Goal: Task Accomplishment & Management: Complete application form

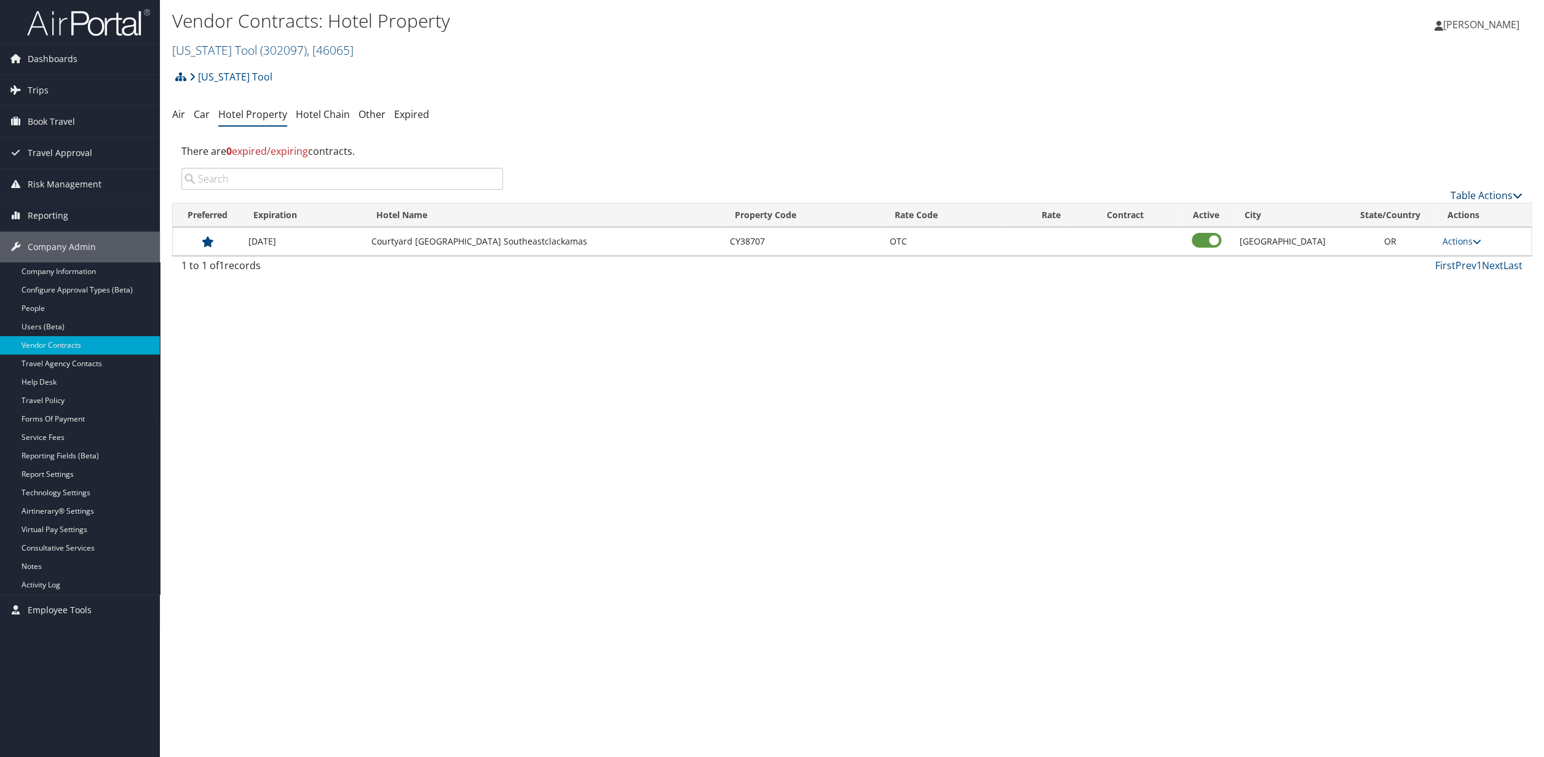
click at [1472, 195] on link "Table Actions" at bounding box center [1486, 196] width 72 height 14
click at [1416, 214] on link "Add New Contract" at bounding box center [1450, 215] width 162 height 21
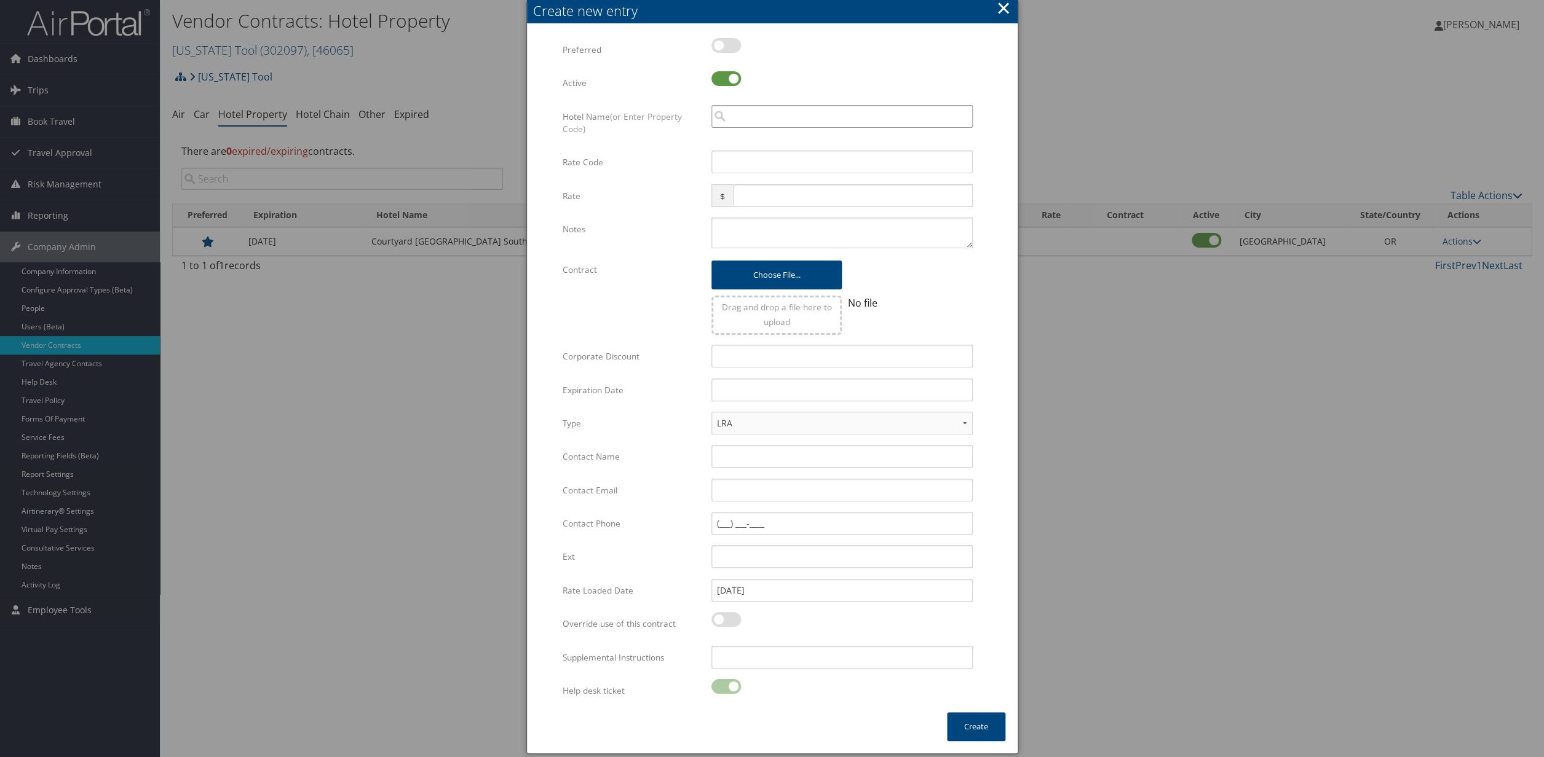
click at [756, 119] on input "search" at bounding box center [841, 116] width 261 height 23
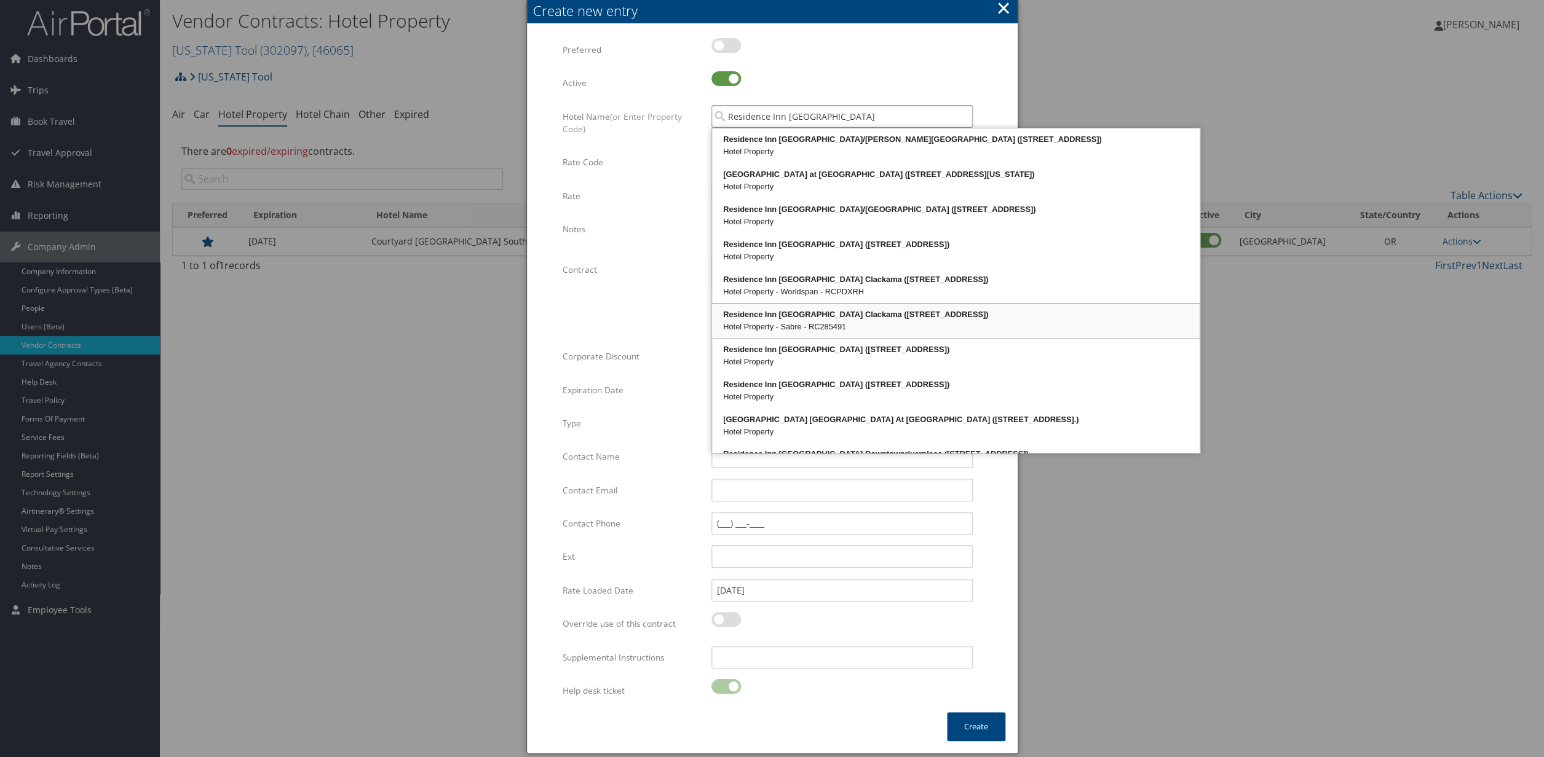
click at [842, 326] on div "Hotel Property - Sabre - RC285491" at bounding box center [956, 327] width 484 height 12
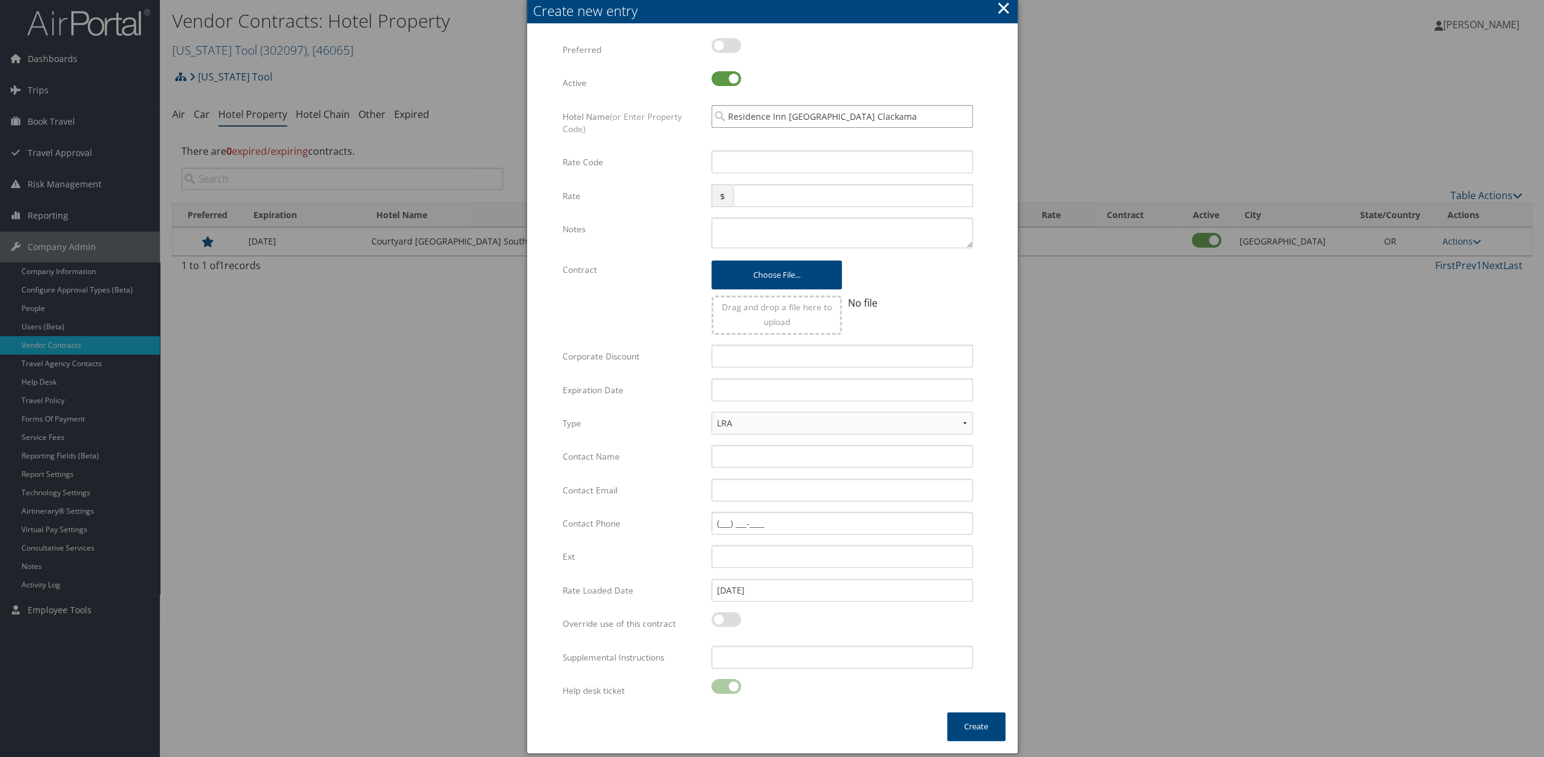
type input "Residence Inn [GEOGRAPHIC_DATA] Clackama"
click at [751, 167] on input "Rate Code" at bounding box center [841, 162] width 261 height 23
type input "OTC"
click at [737, 398] on input "text" at bounding box center [841, 390] width 261 height 23
type input "[DATE]"
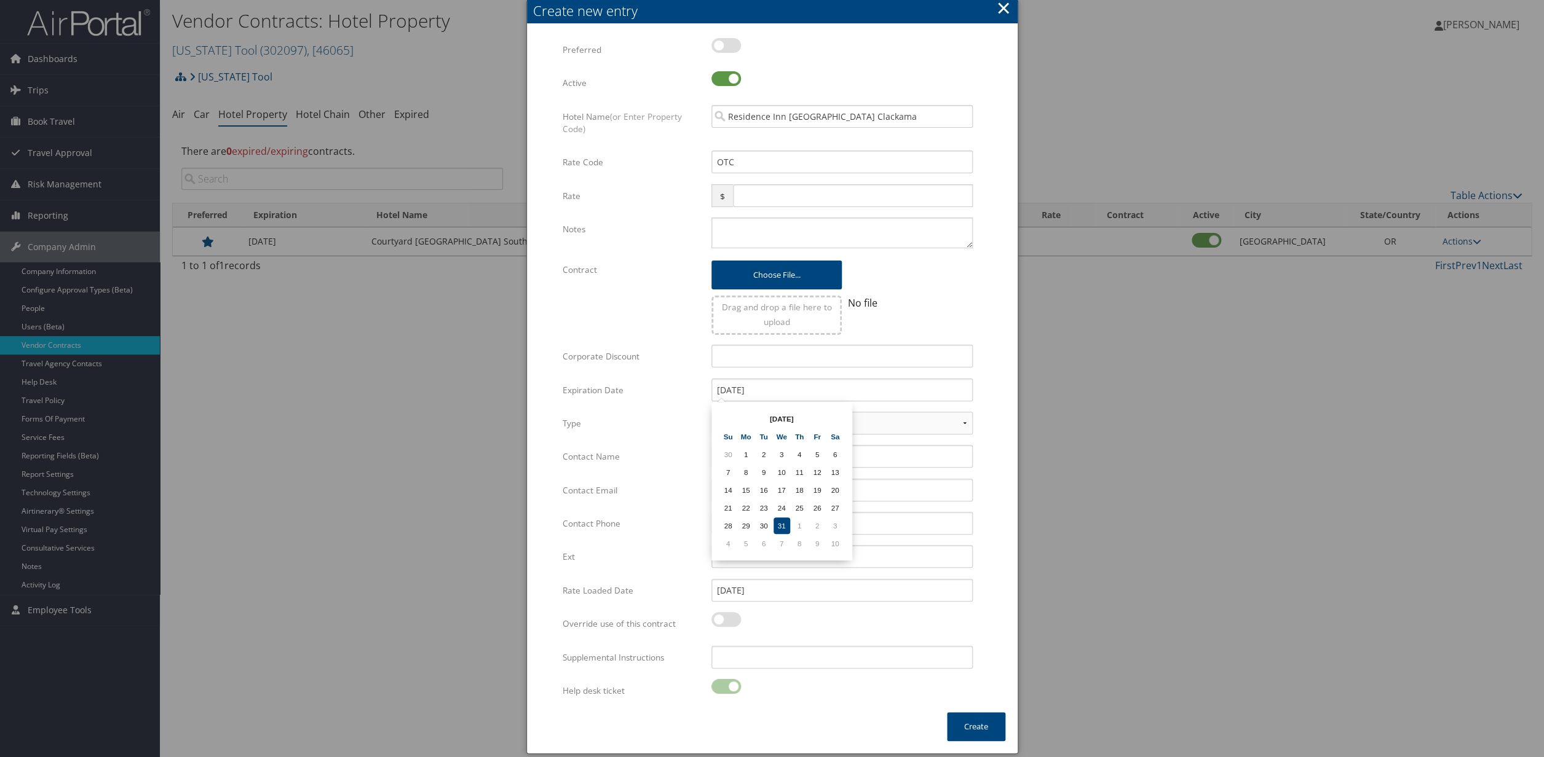
click at [935, 407] on div "[DATE] Multiple values The selected items contain different values for this inp…" at bounding box center [842, 395] width 280 height 33
click at [735, 467] on input "Contact Name" at bounding box center [841, 456] width 261 height 23
type input "[PERSON_NAME]"
click at [731, 491] on input "Contact Email" at bounding box center [841, 490] width 261 height 23
click at [726, 524] on input "Contact Phone" at bounding box center [841, 523] width 261 height 23
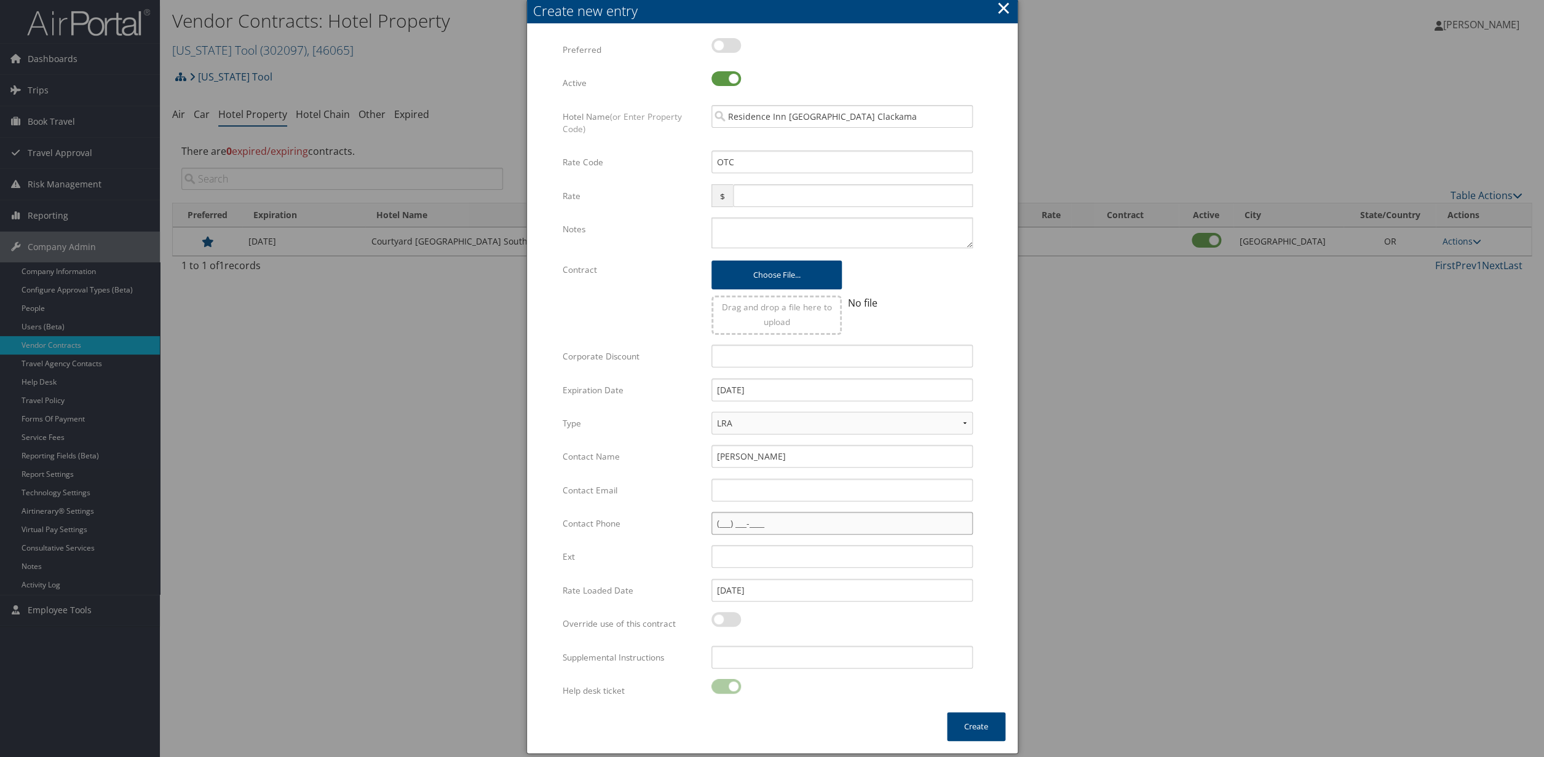
paste input "[PHONE_NUMBER]"
type input "[PHONE_NUMBER]"
click at [735, 495] on input "Contact Email" at bounding box center [841, 490] width 261 height 23
paste input "mailto:[PERSON_NAME][EMAIL_ADDRESS][PERSON_NAME][DOMAIN_NAME]"
click at [745, 493] on input "mailto:[PERSON_NAME][EMAIL_ADDRESS][PERSON_NAME][DOMAIN_NAME]" at bounding box center [841, 490] width 261 height 23
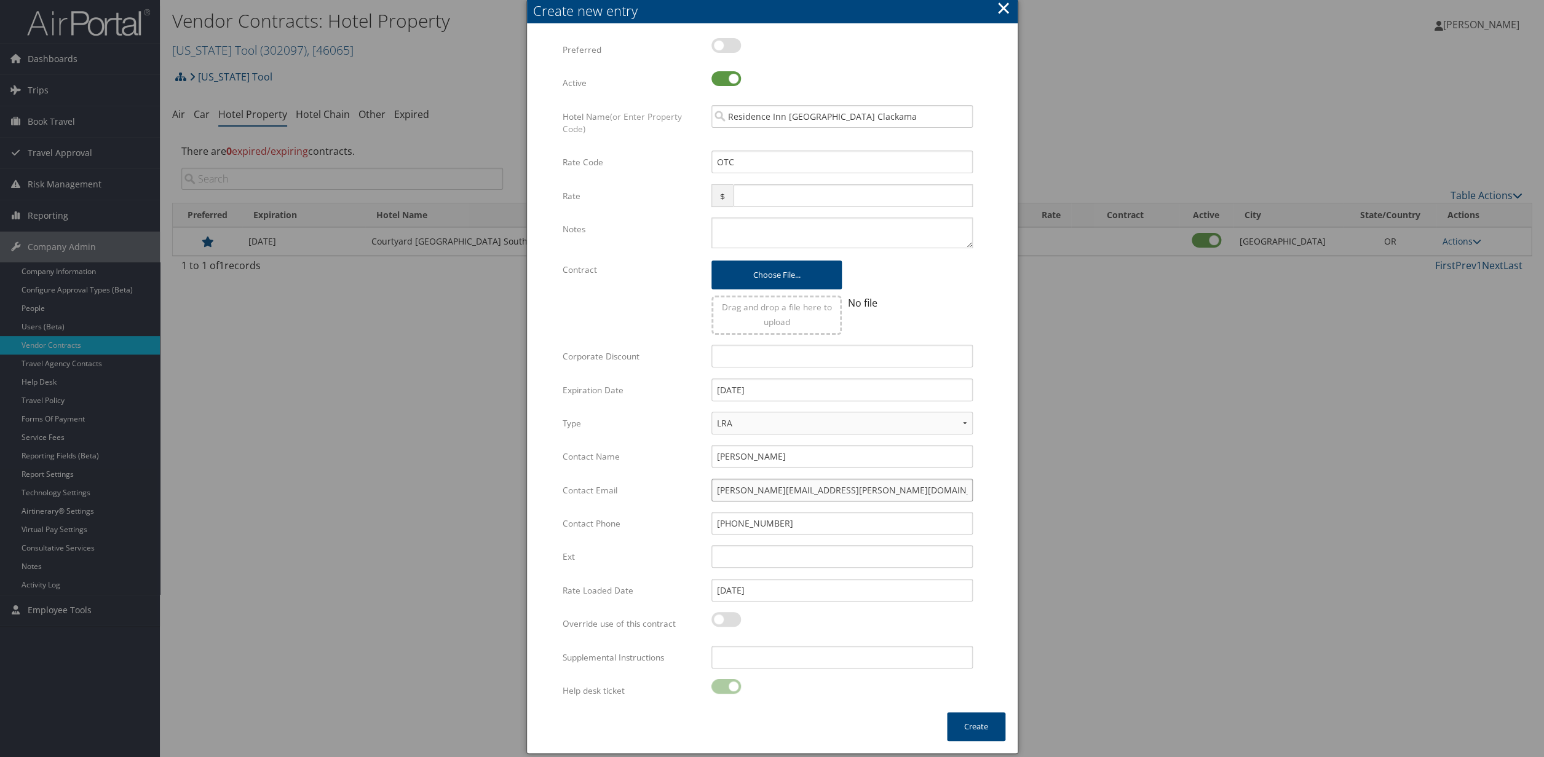
type input "[PERSON_NAME][EMAIL_ADDRESS][PERSON_NAME][DOMAIN_NAME]"
click at [729, 47] on label at bounding box center [726, 45] width 30 height 15
click at [725, 47] on input "checkbox" at bounding box center [721, 48] width 8 height 8
checkbox input "true"
click at [975, 732] on button "Create" at bounding box center [976, 726] width 58 height 29
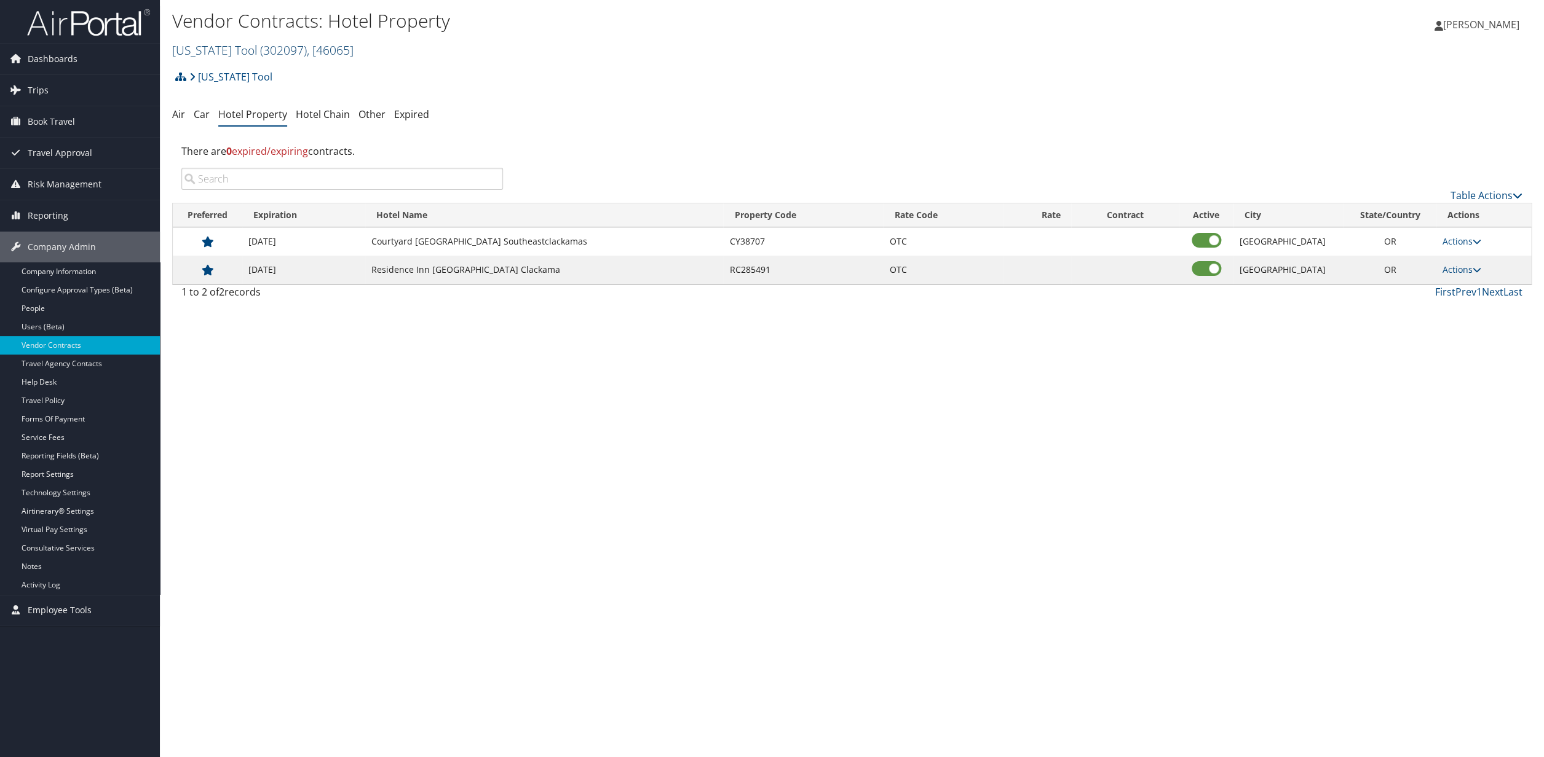
click at [282, 52] on span "( 302097 )" at bounding box center [283, 50] width 47 height 17
click at [243, 72] on input "search" at bounding box center [254, 72] width 162 height 23
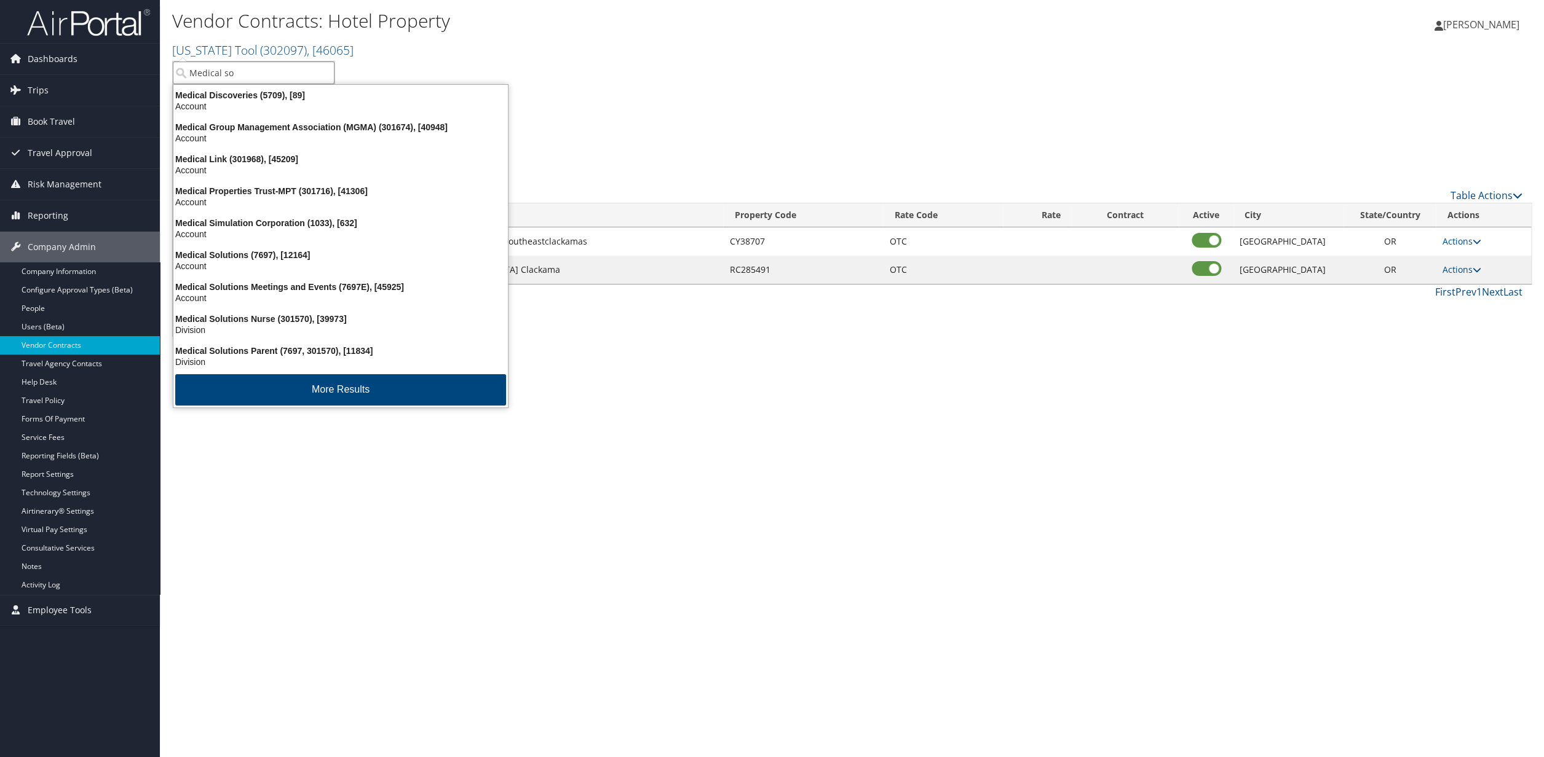
type input "Medical sol"
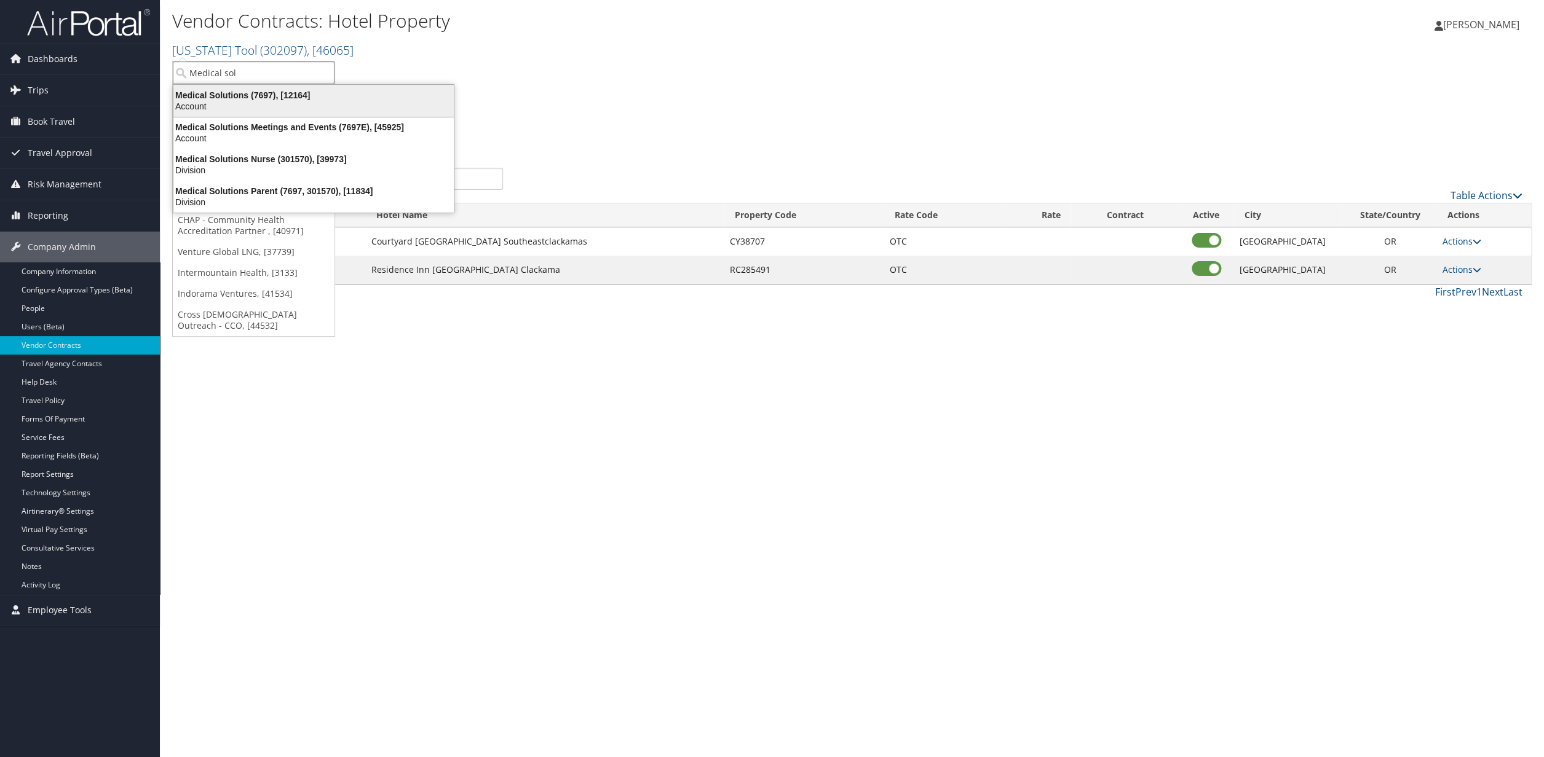
click at [272, 103] on div "Account" at bounding box center [313, 106] width 295 height 11
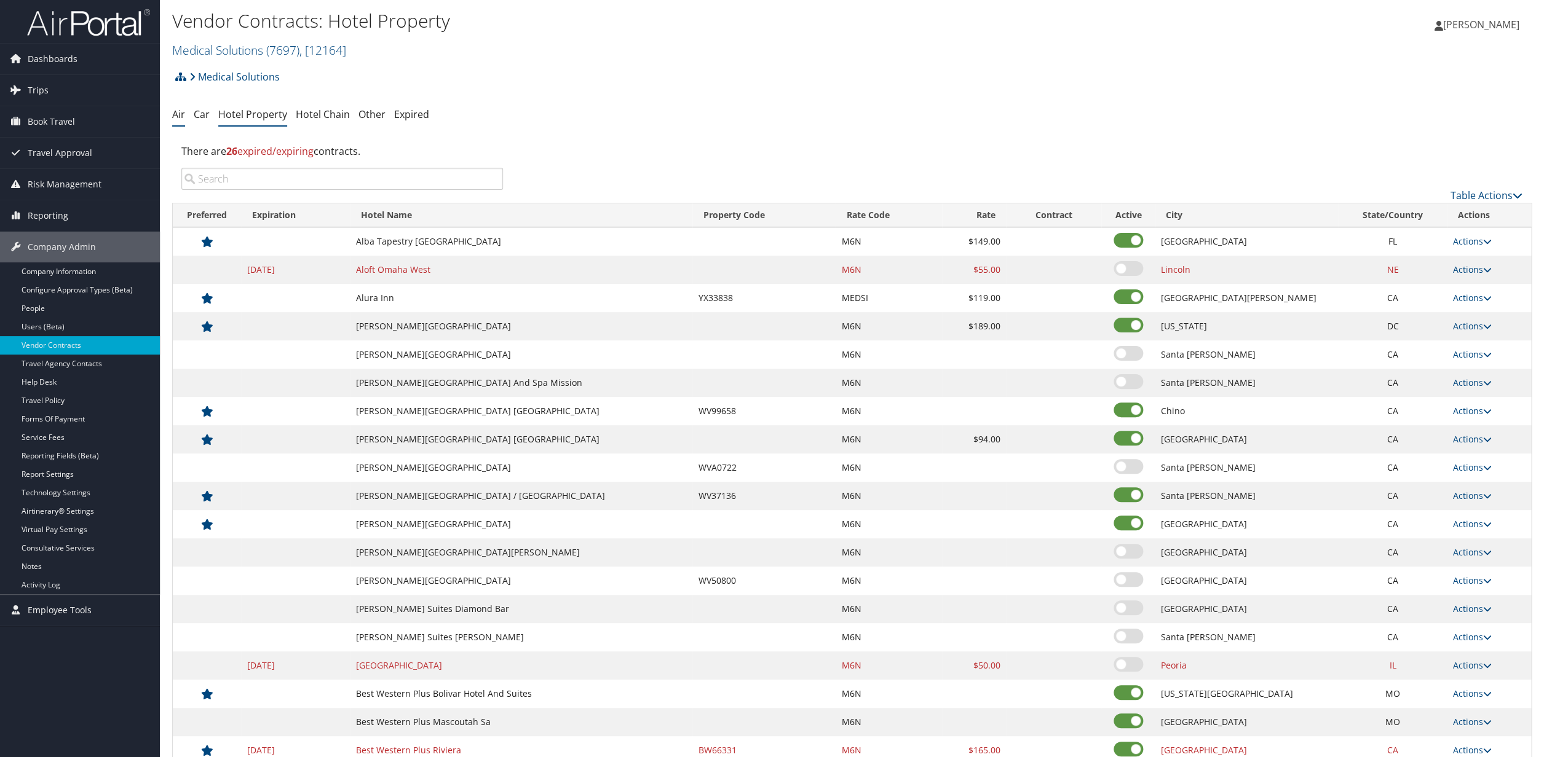
click at [176, 116] on link "Air" at bounding box center [178, 115] width 13 height 14
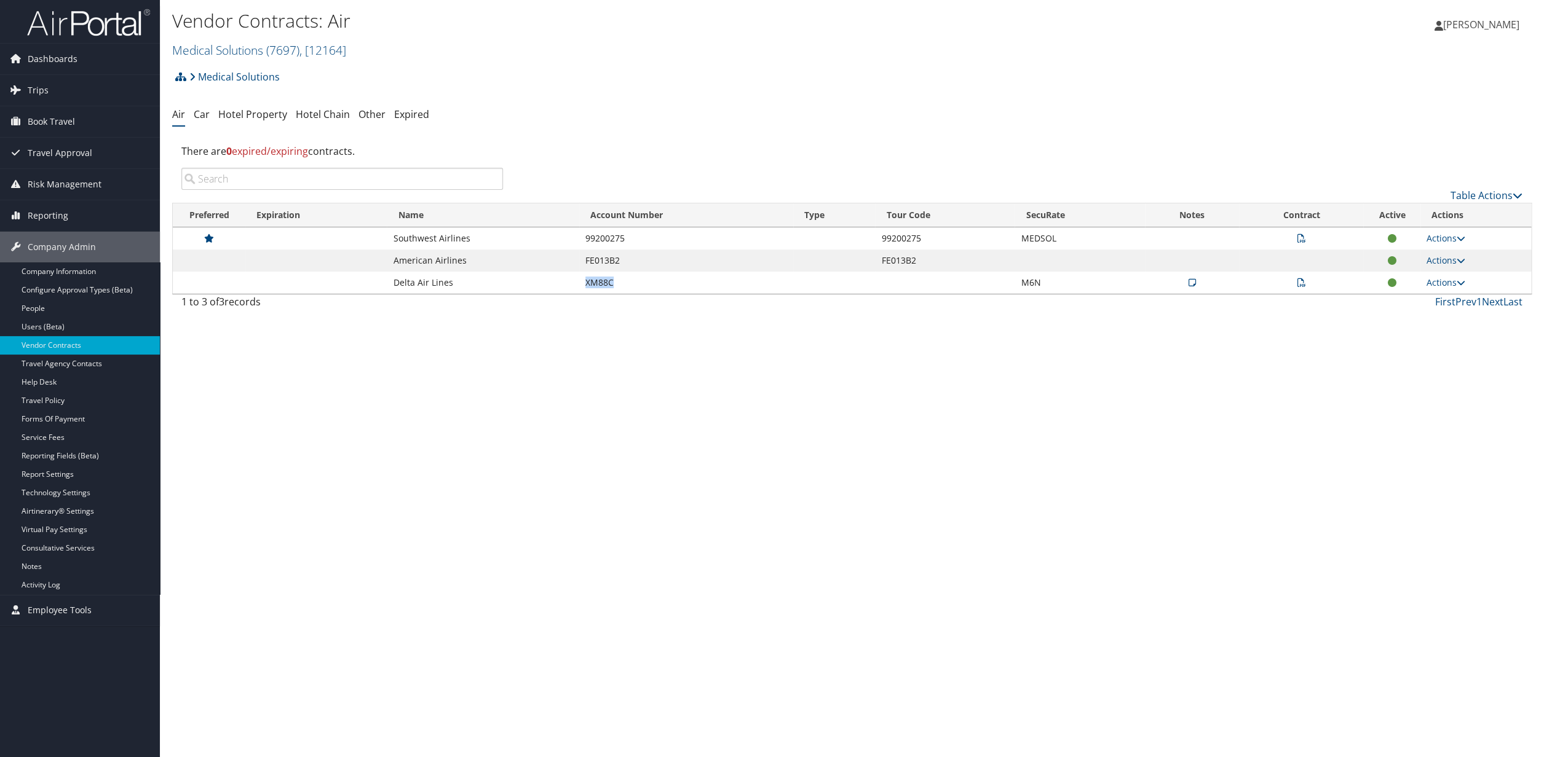
drag, startPoint x: 588, startPoint y: 283, endPoint x: 618, endPoint y: 284, distance: 29.5
click at [618, 284] on td "XM88C" at bounding box center [686, 283] width 214 height 22
click at [1446, 285] on link "Actions" at bounding box center [1445, 283] width 39 height 12
click at [1421, 343] on link "Edit Contract" at bounding box center [1421, 343] width 82 height 21
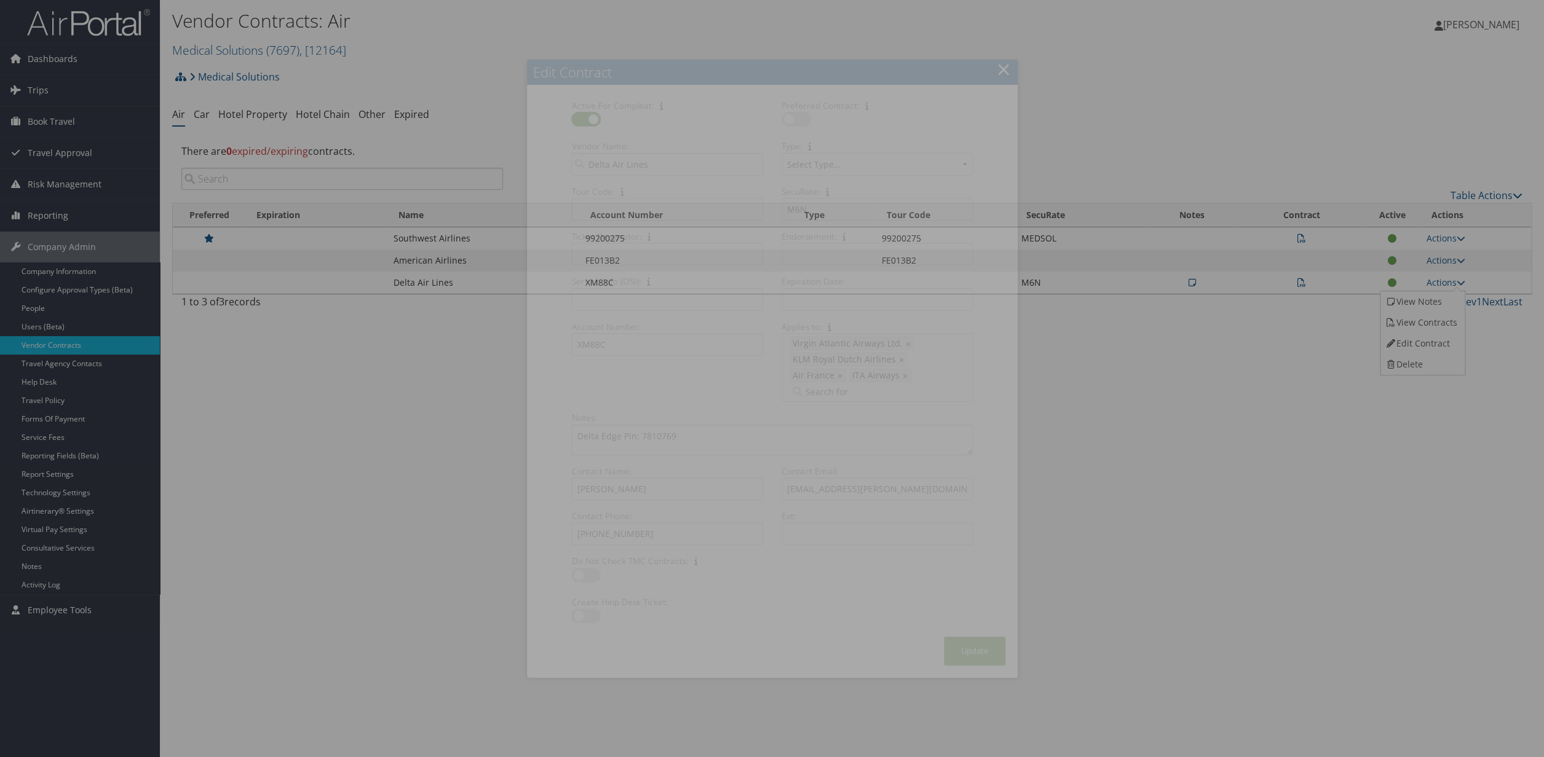
select select "[object Object]"
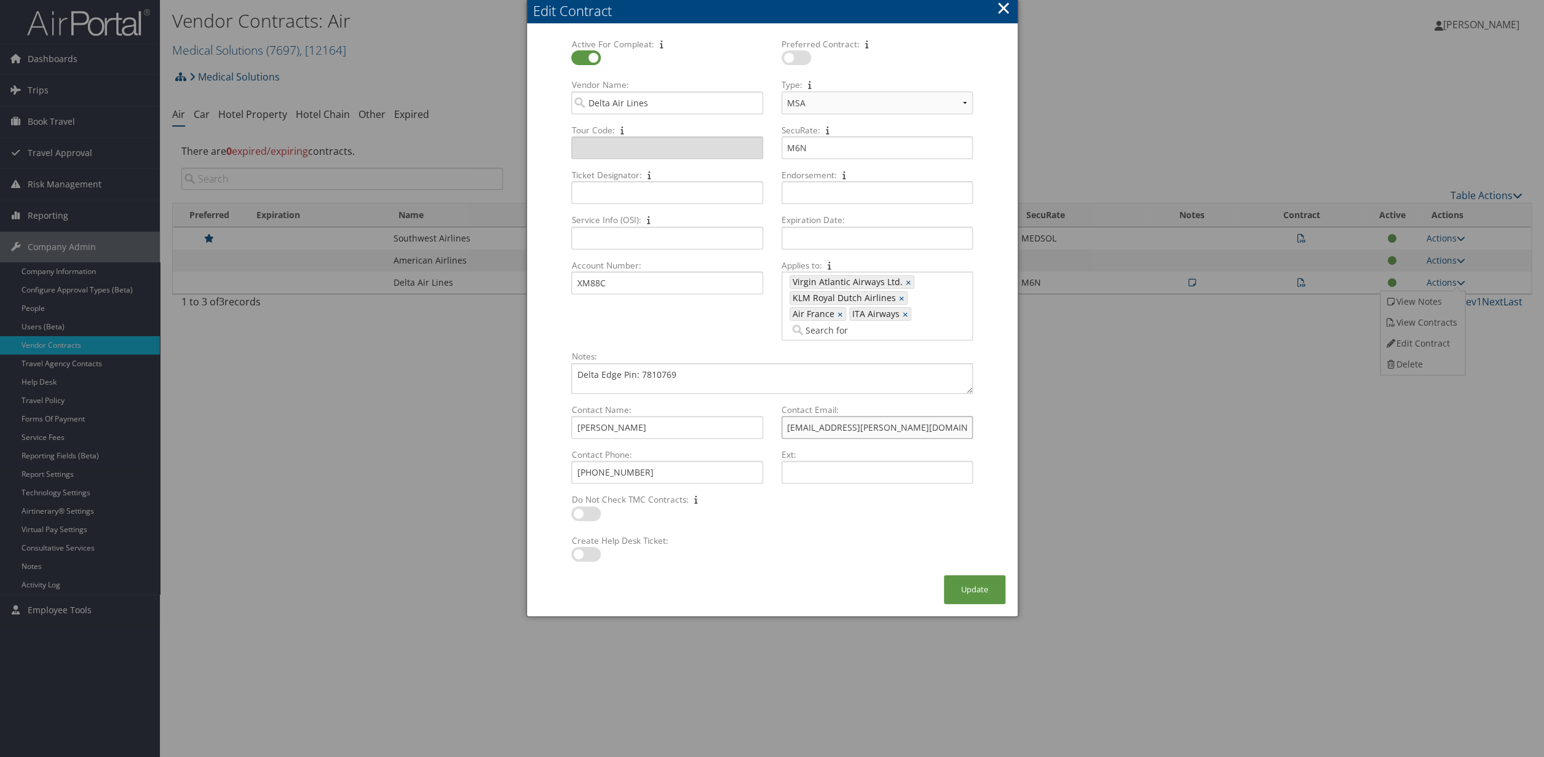
click at [896, 432] on input "Arman.Barrett@delta.com" at bounding box center [876, 427] width 191 height 23
drag, startPoint x: 896, startPoint y: 432, endPoint x: 783, endPoint y: 427, distance: 113.8
click at [783, 427] on input "Arman.Barrett@delta.com" at bounding box center [876, 427] width 191 height 23
click at [642, 475] on input "(818) 648-7567" at bounding box center [666, 472] width 191 height 23
drag, startPoint x: 642, startPoint y: 475, endPoint x: 549, endPoint y: 467, distance: 93.8
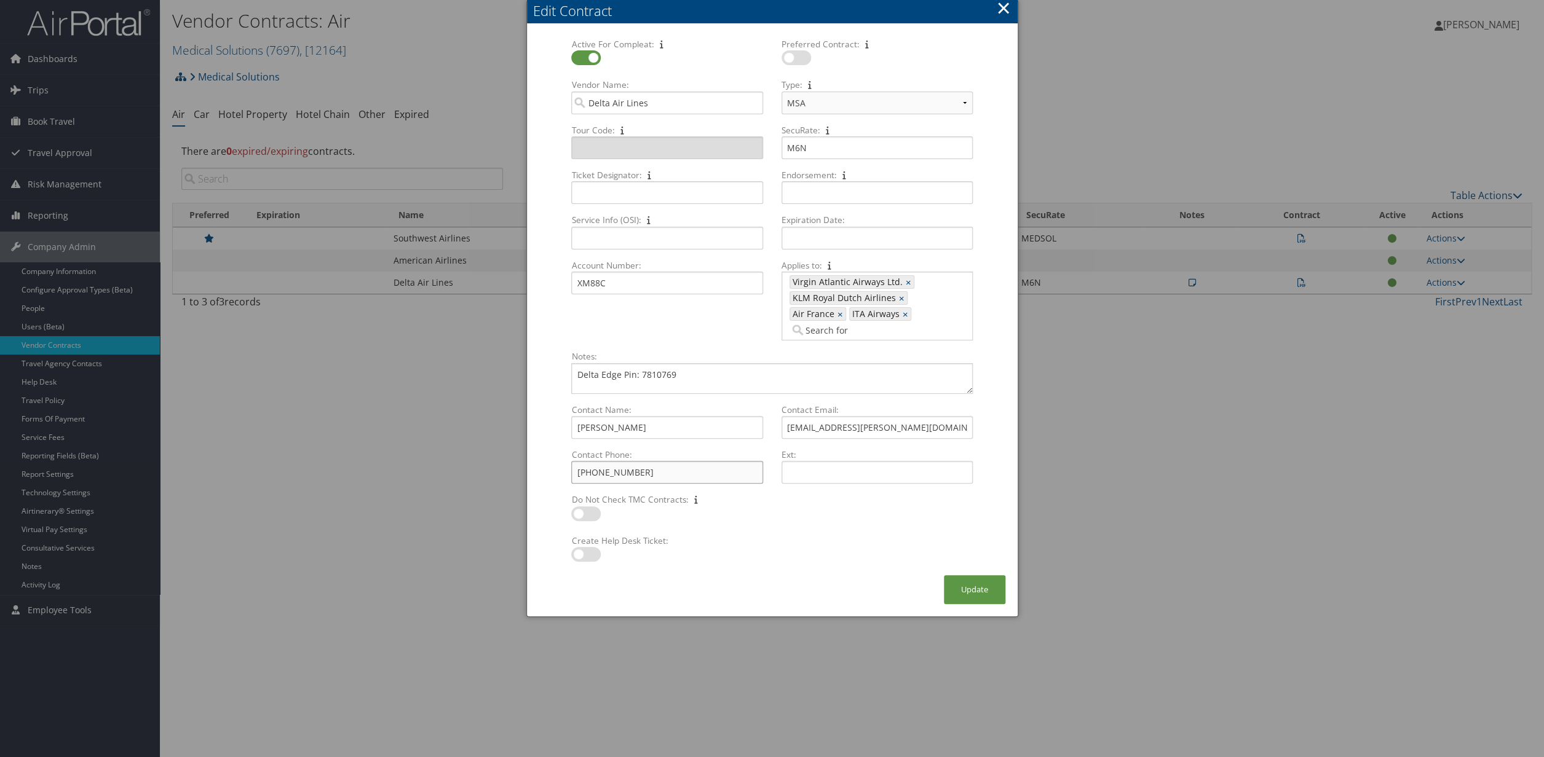
click at [571, 467] on input "(818) 648-7567" at bounding box center [666, 472] width 191 height 23
